Goal: Information Seeking & Learning: Learn about a topic

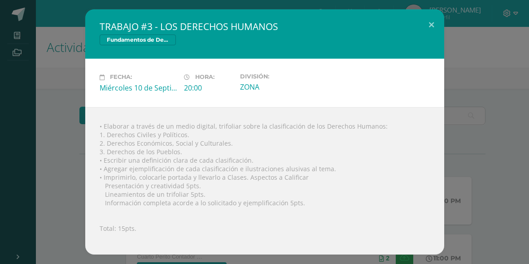
click at [140, 44] on span "Fundamentos de Derecho" at bounding box center [138, 40] width 76 height 11
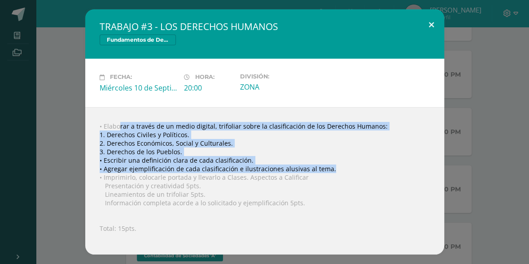
click at [433, 26] on button at bounding box center [432, 24] width 26 height 31
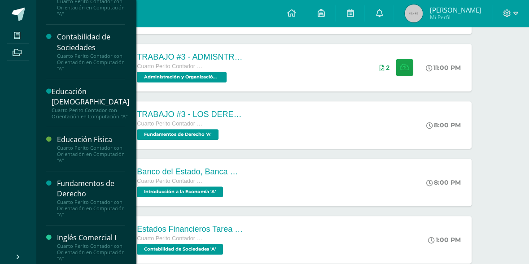
scroll to position [105, 0]
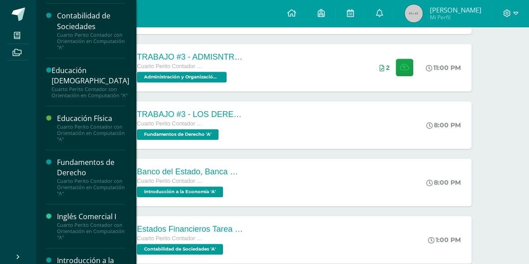
click at [72, 170] on div "Fundamentos de Derecho" at bounding box center [91, 168] width 68 height 21
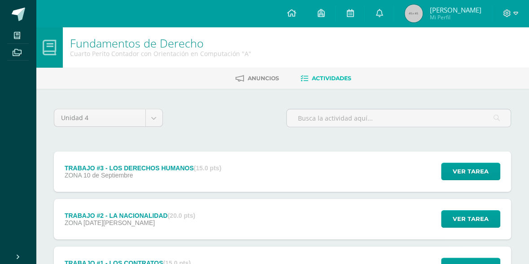
scroll to position [81, 0]
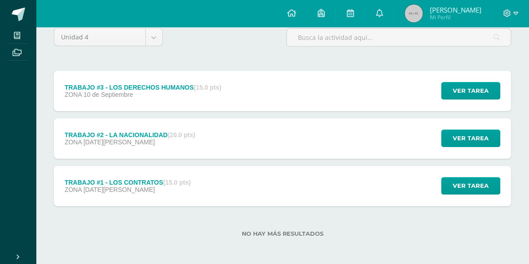
click at [163, 194] on div "TRABAJO #1 - LOS CONTRATOS (15.0 pts) ZONA [DATE][PERSON_NAME]" at bounding box center [128, 186] width 148 height 40
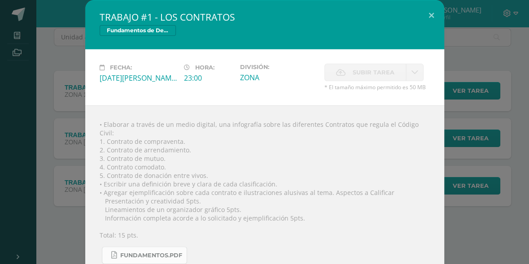
scroll to position [27, 0]
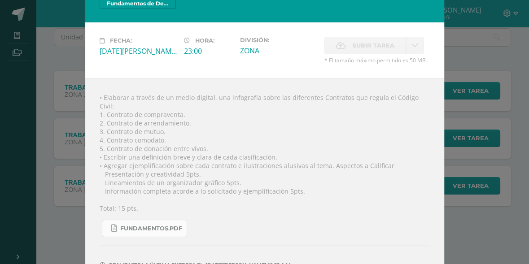
click at [161, 225] on span "FUNDAMENTOS.pdf" at bounding box center [151, 228] width 62 height 7
